Goal: Task Accomplishment & Management: Manage account settings

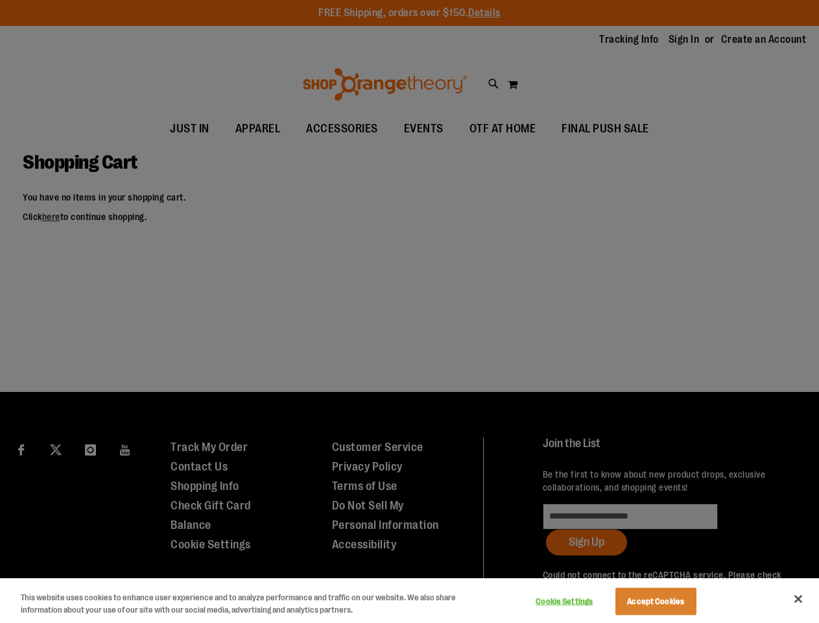
click at [409, 311] on div at bounding box center [409, 311] width 819 height 623
click at [581, 601] on button "Cookie Settings" at bounding box center [564, 601] width 81 height 26
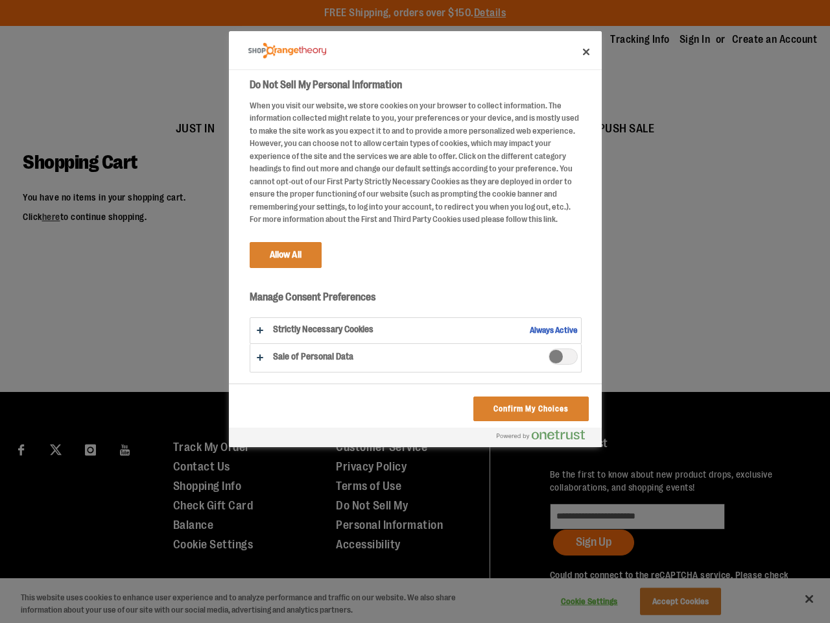
click at [672, 601] on div at bounding box center [415, 311] width 830 height 623
click at [799, 599] on div at bounding box center [415, 311] width 830 height 623
click at [679, 581] on div at bounding box center [415, 311] width 830 height 623
